Goal: Share content

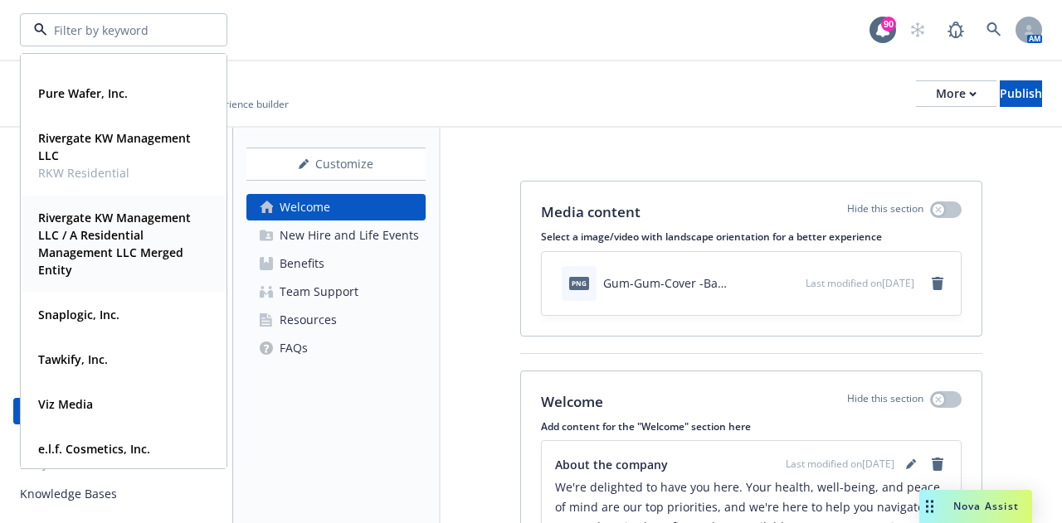
scroll to position [424, 0]
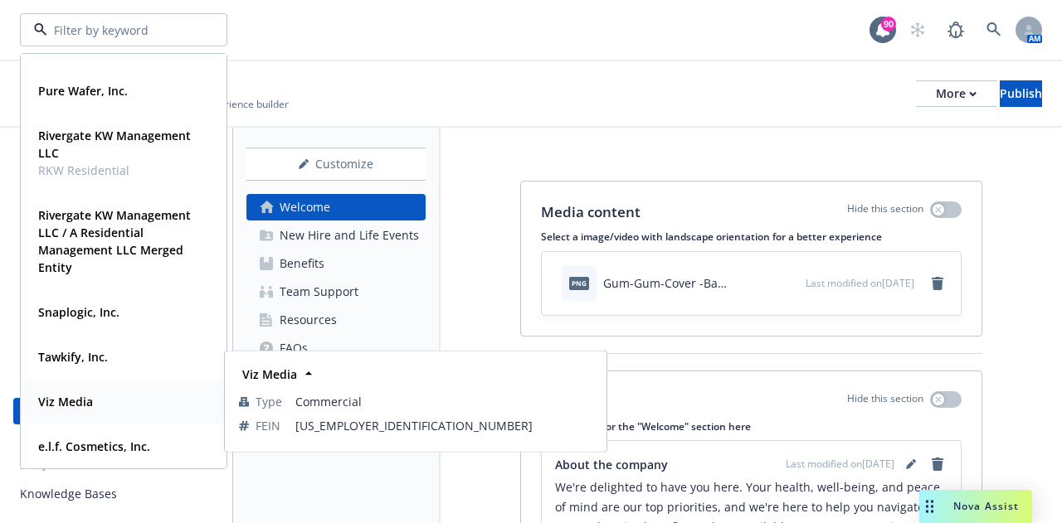
click at [106, 404] on div "Viz Media" at bounding box center [124, 402] width 184 height 24
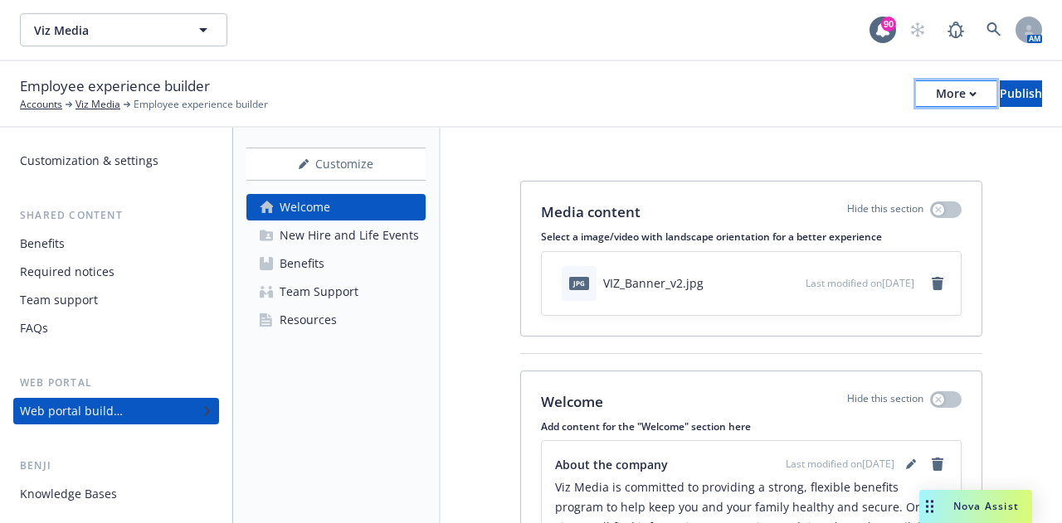
click at [936, 88] on div "More" at bounding box center [956, 93] width 41 height 25
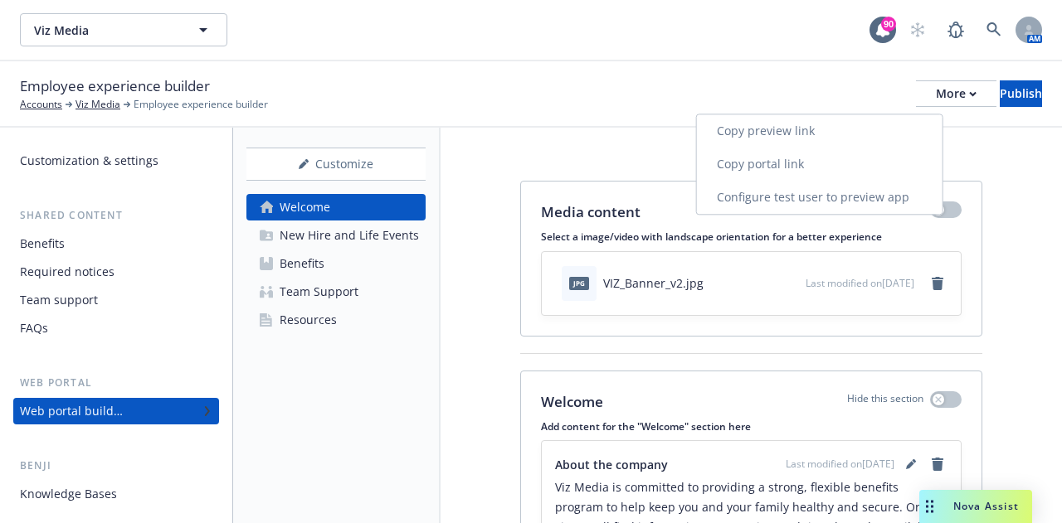
click at [815, 168] on link "Copy portal link" at bounding box center [820, 164] width 246 height 33
